Goal: Navigation & Orientation: Find specific page/section

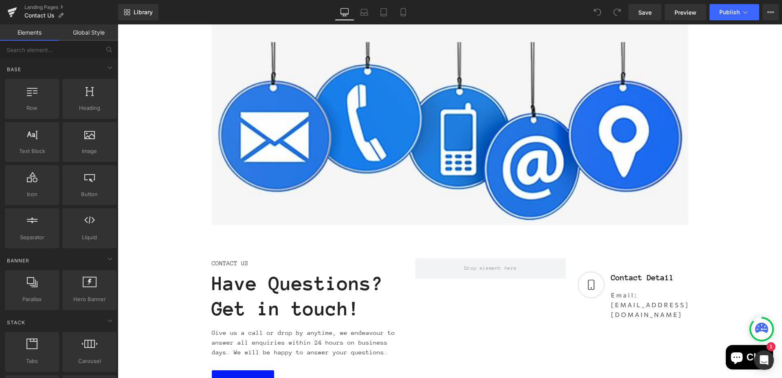
scroll to position [122, 0]
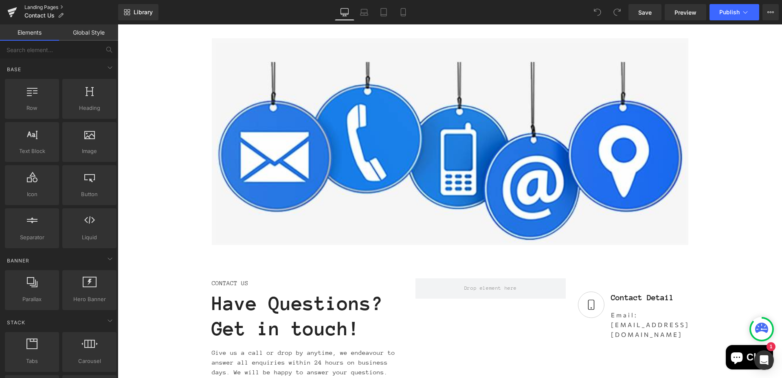
click at [28, 8] on link "Landing Pages" at bounding box center [71, 7] width 94 height 7
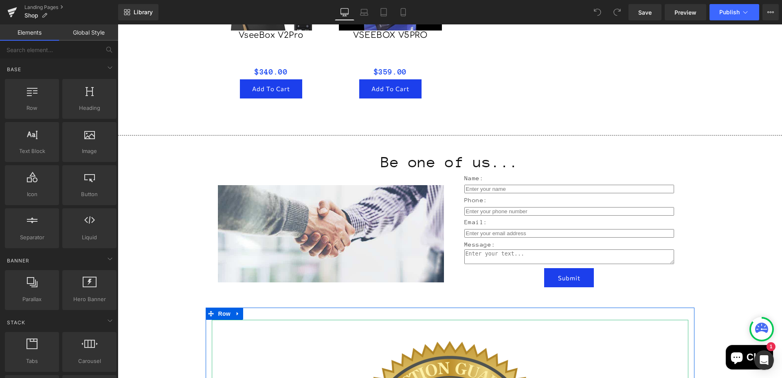
scroll to position [815, 0]
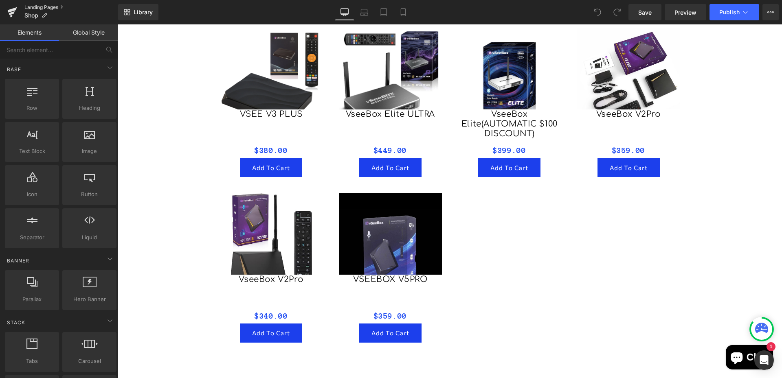
click at [57, 6] on link "Landing Pages" at bounding box center [71, 7] width 94 height 7
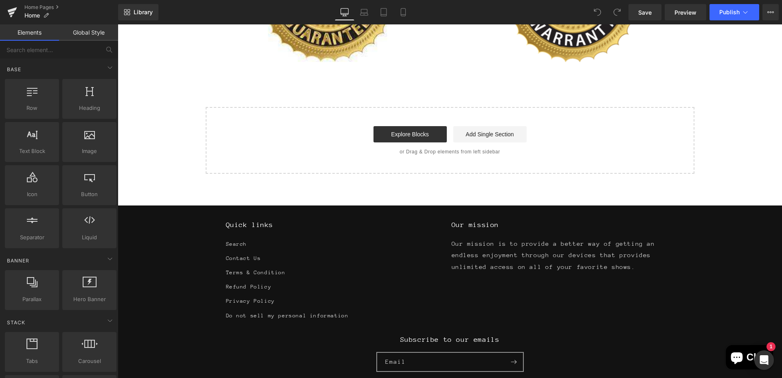
scroll to position [2199, 0]
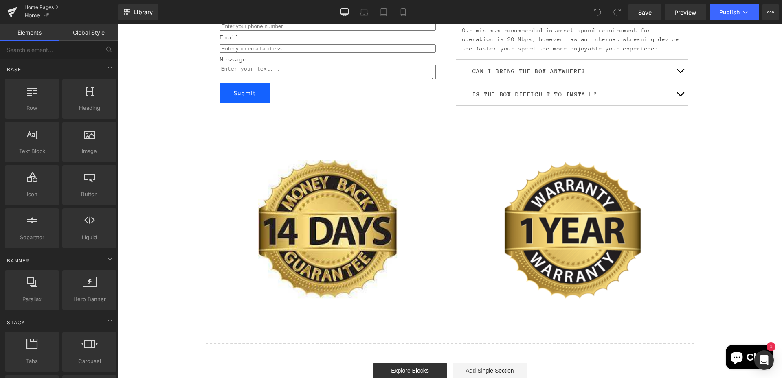
click at [37, 9] on link "Home Pages" at bounding box center [71, 7] width 94 height 7
